Goal: Check status: Check status

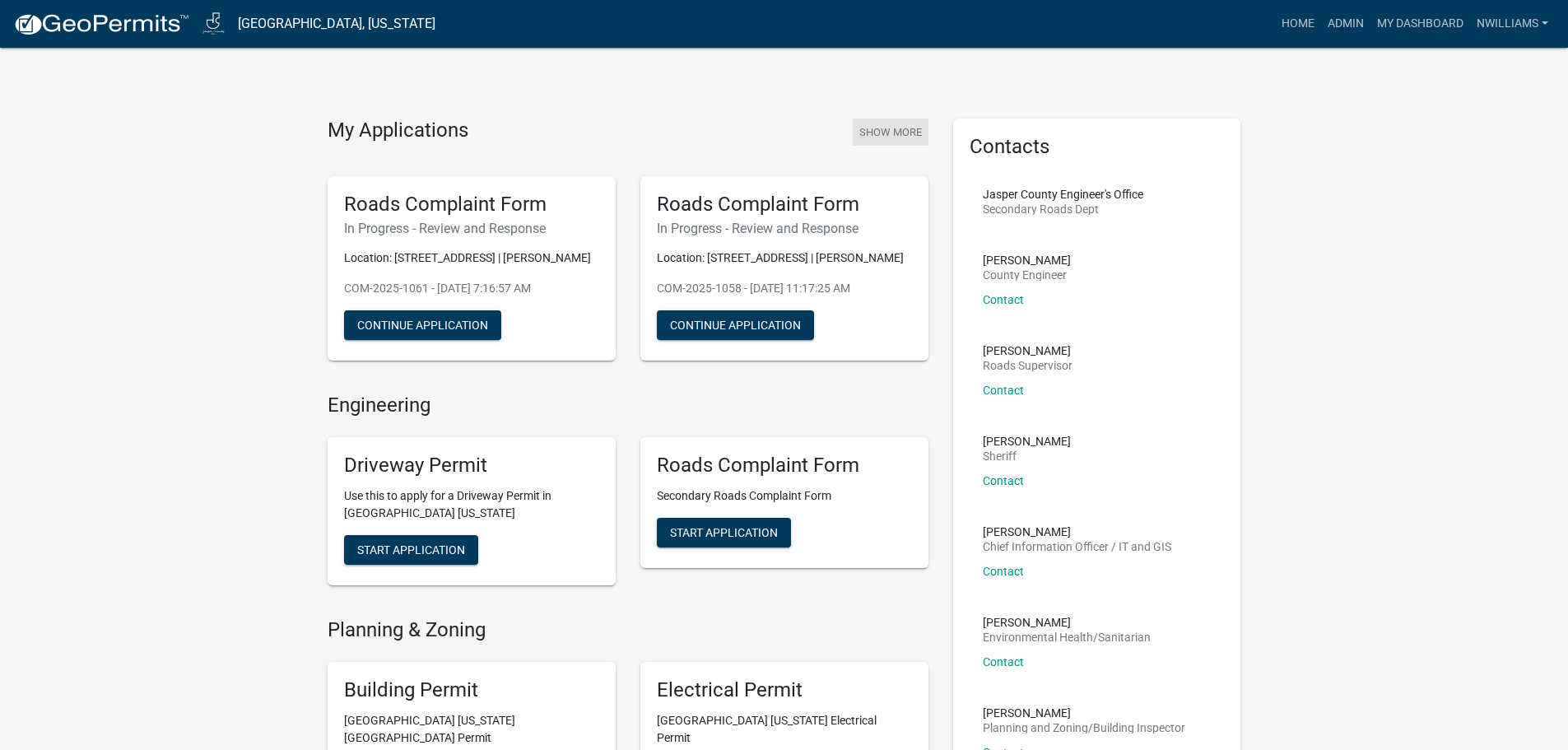
click at [902, 123] on button "Show More" at bounding box center [890, 132] width 76 height 27
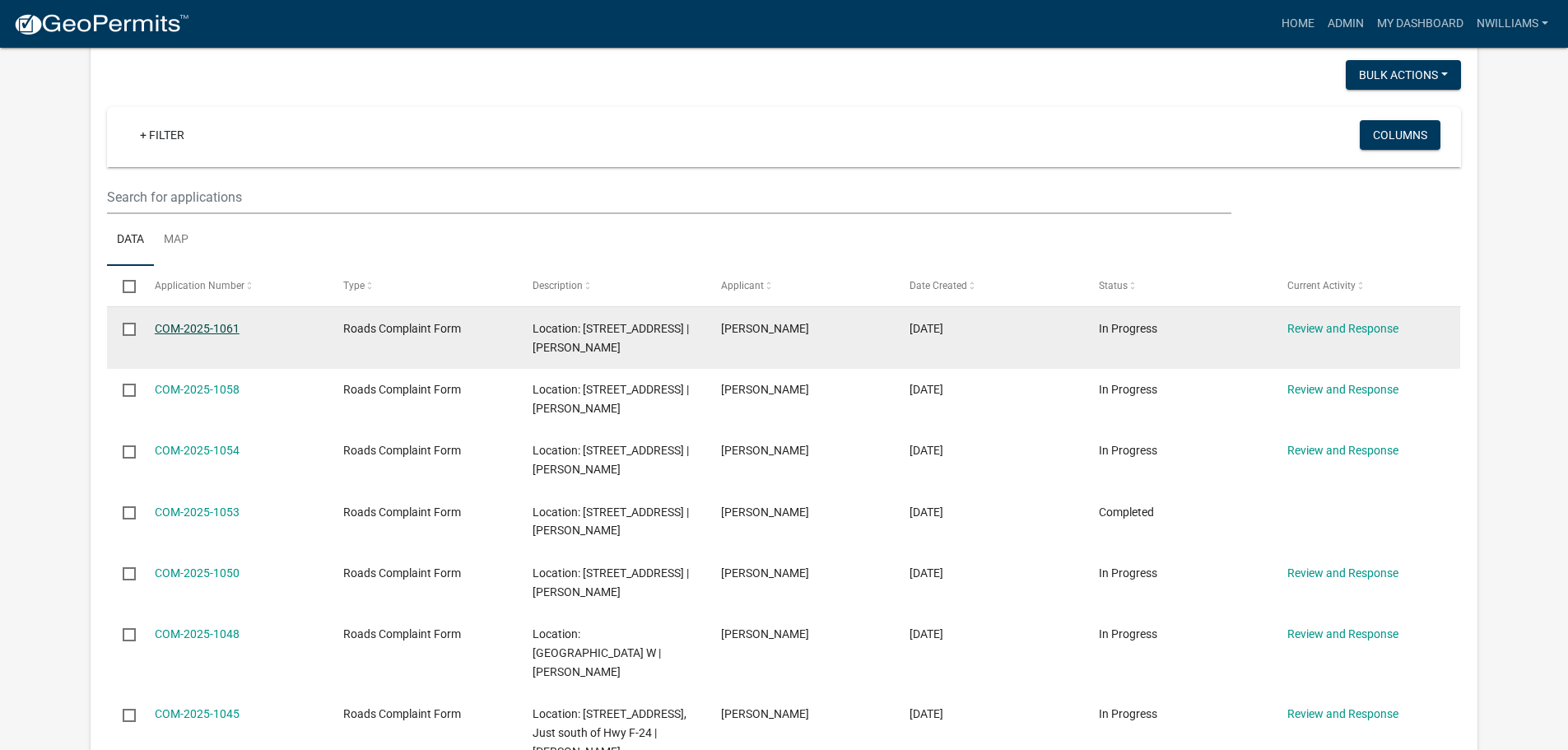
scroll to position [164, 0]
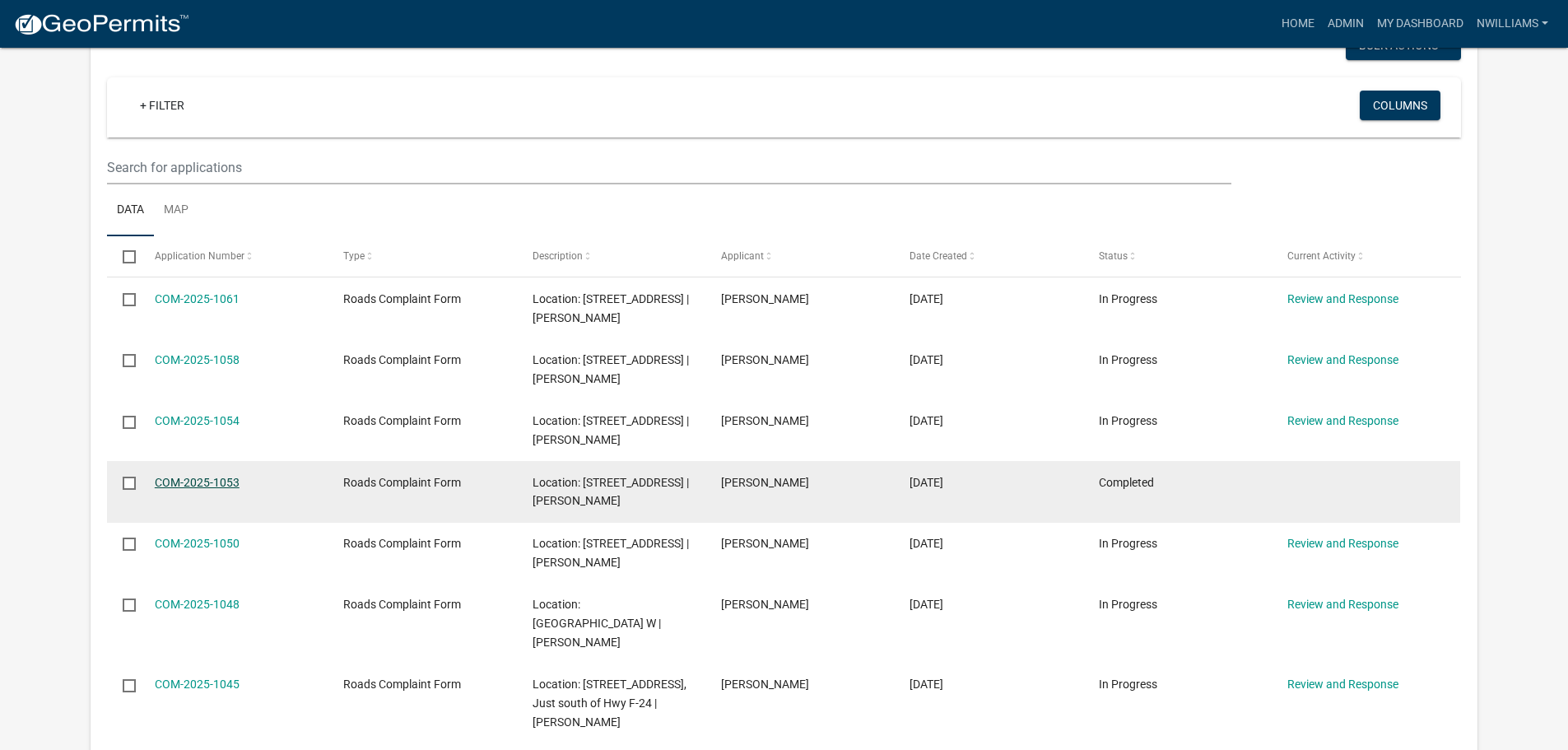
click at [193, 483] on link "COM-2025-1053" at bounding box center [197, 482] width 85 height 13
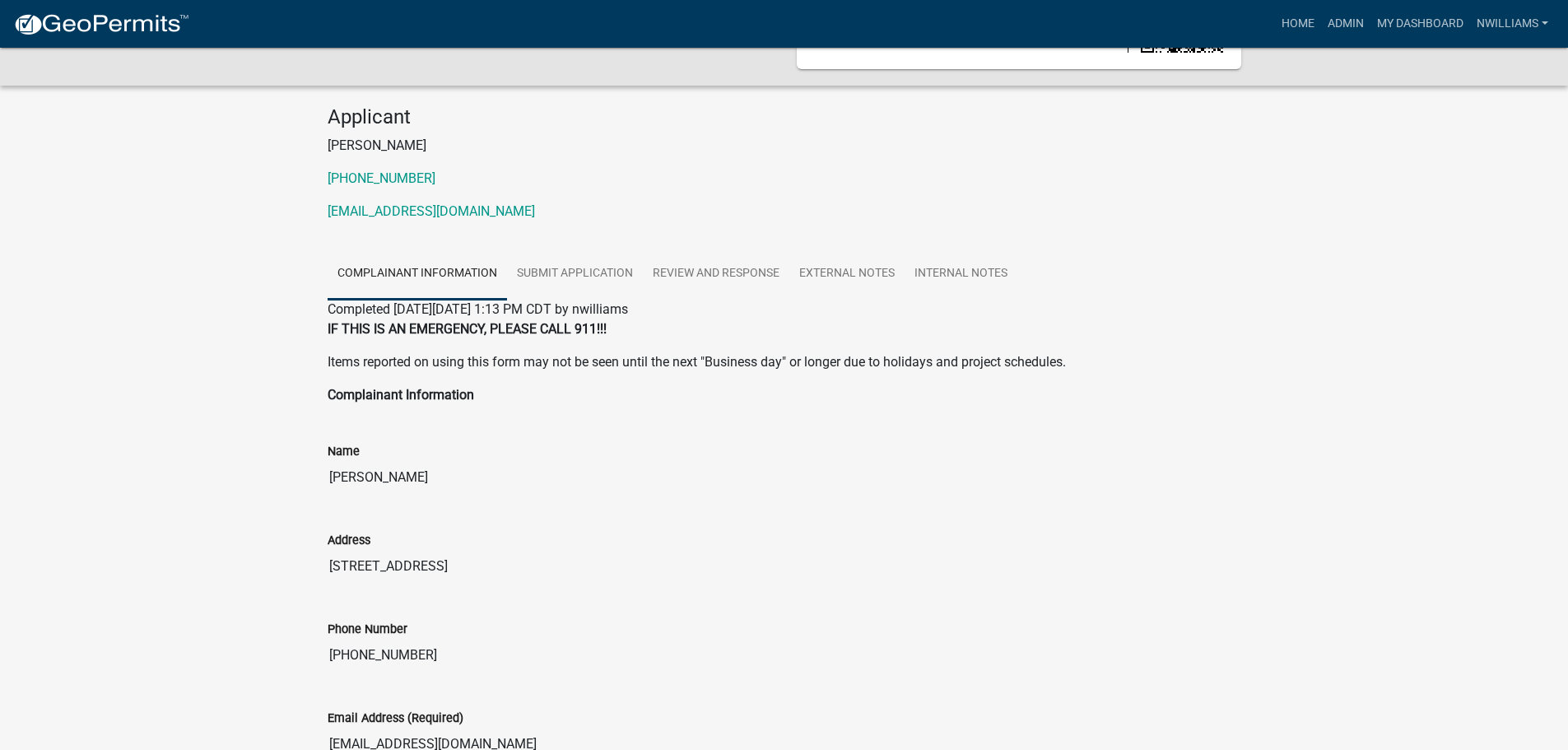
scroll to position [82, 0]
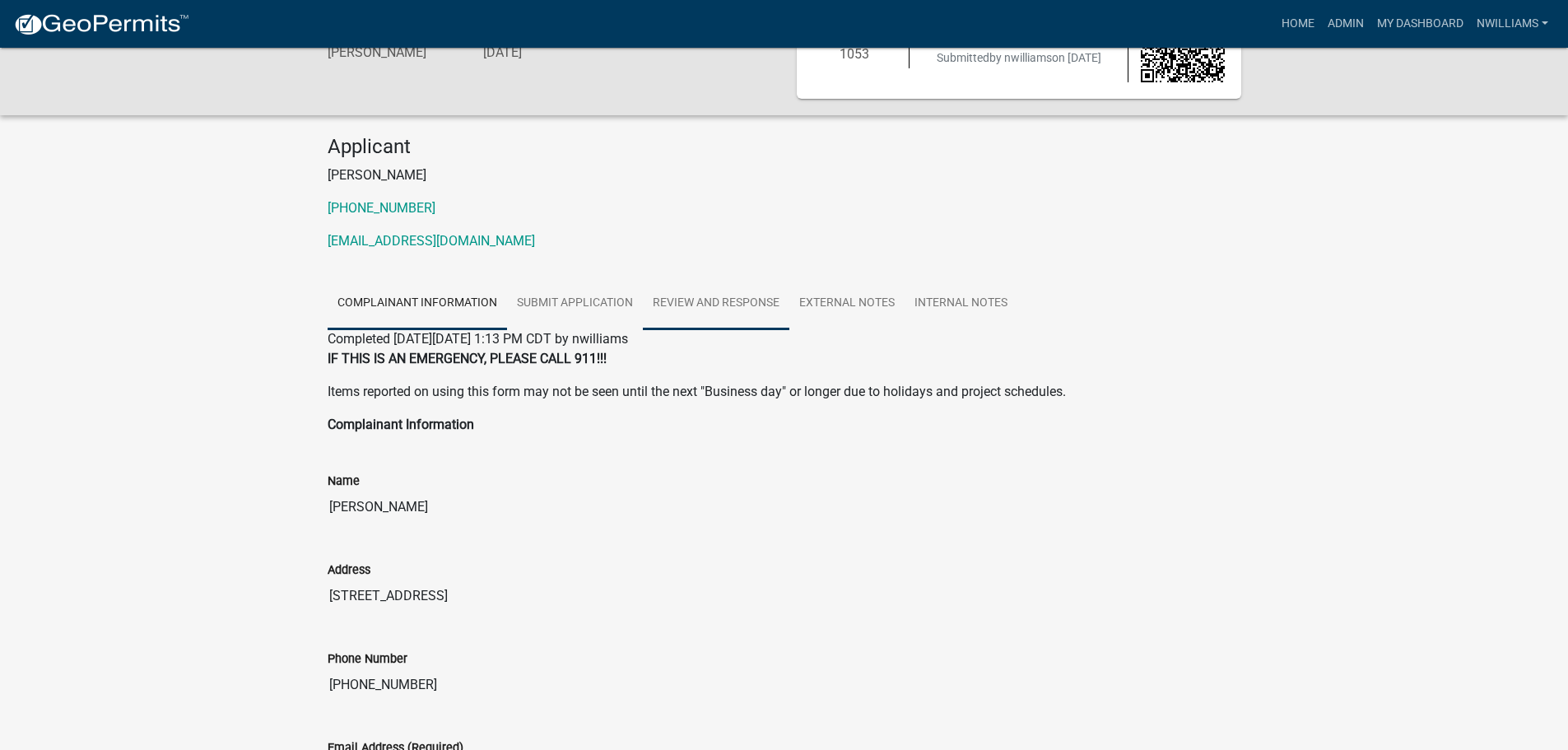
click at [724, 301] on link "Review and Response" at bounding box center [716, 303] width 147 height 52
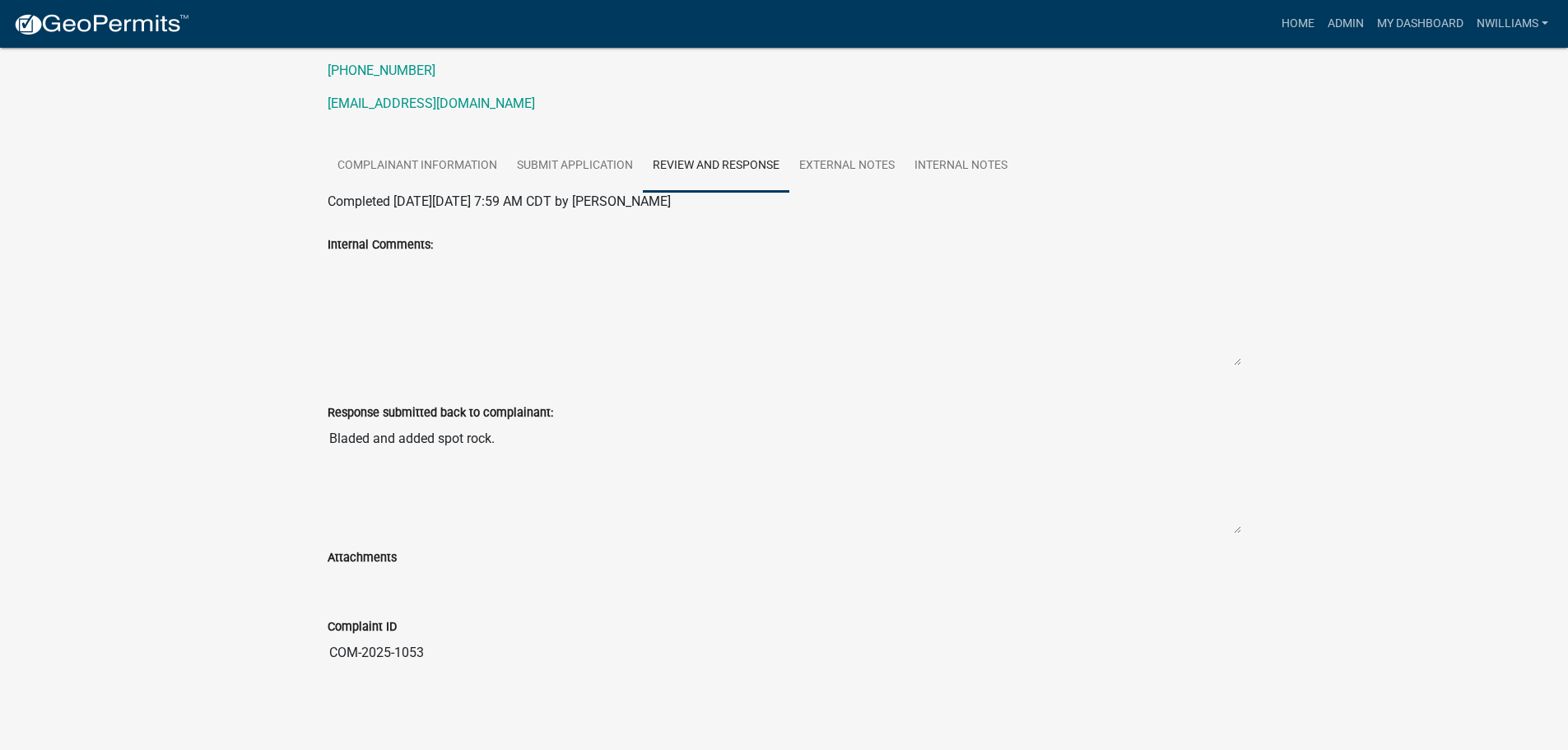
scroll to position [221, 0]
